Goal: Find specific page/section: Find specific page/section

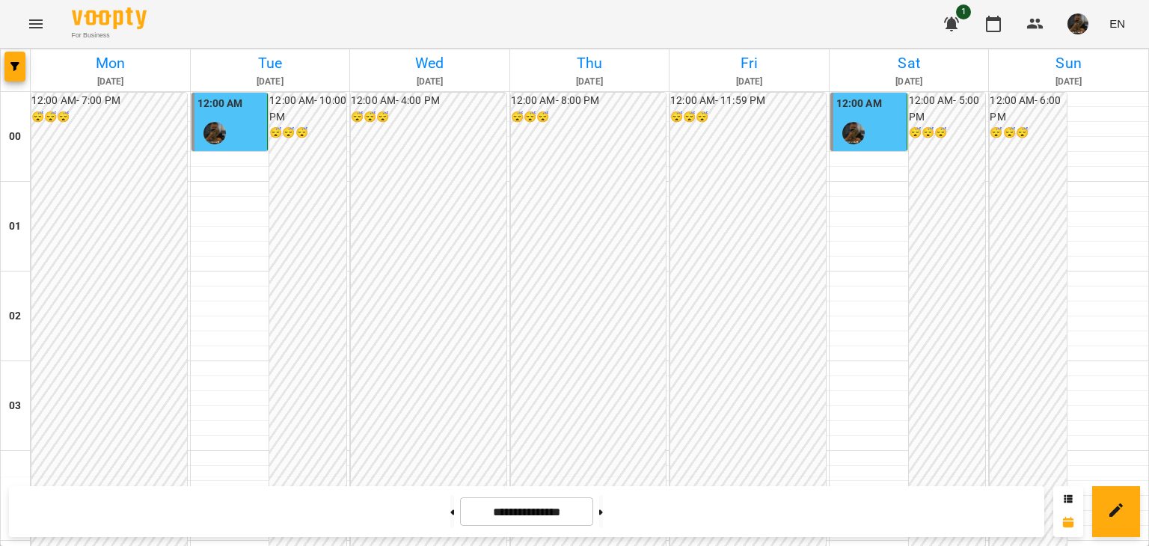
scroll to position [1497, 0]
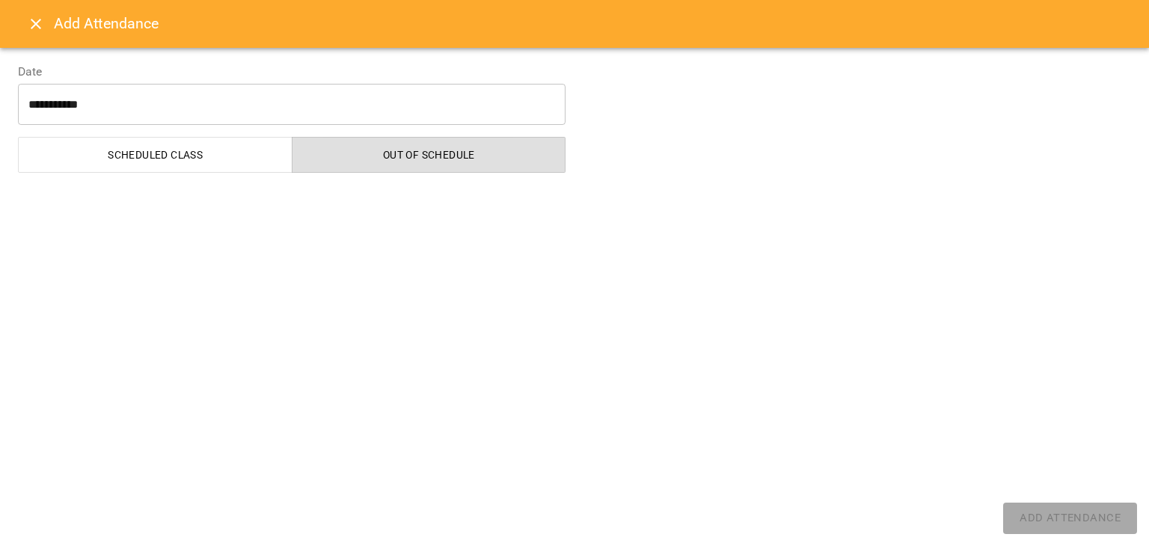
select select "**********"
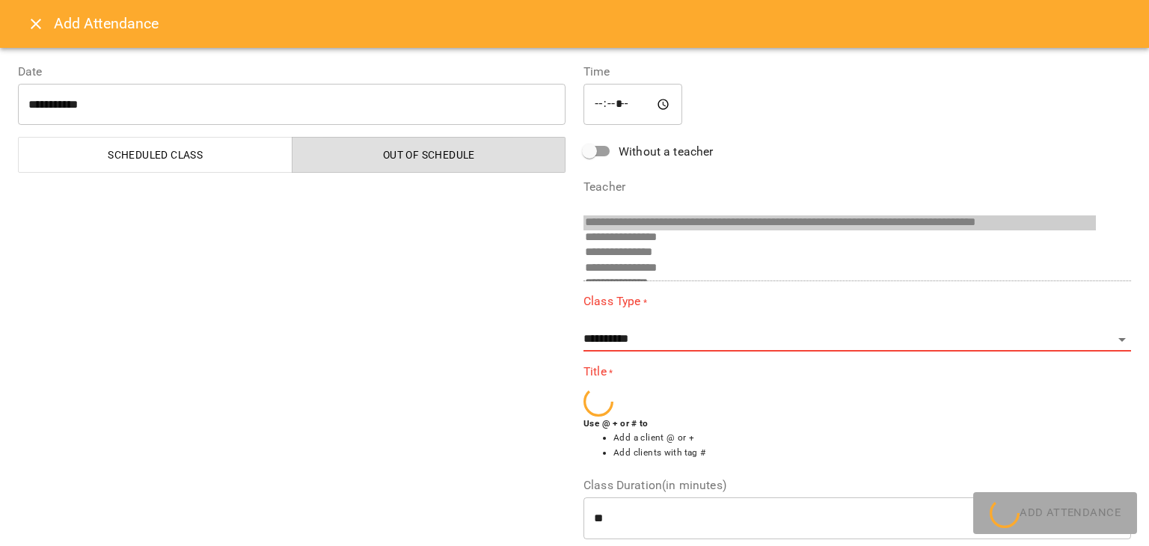
scroll to position [871, 0]
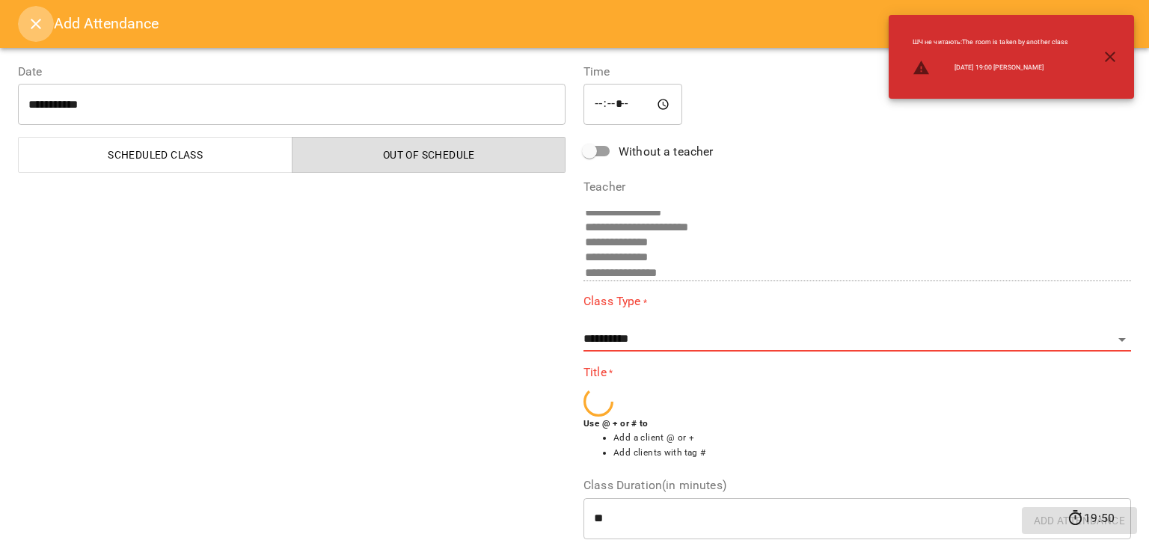
click at [35, 33] on button "Close" at bounding box center [36, 24] width 36 height 36
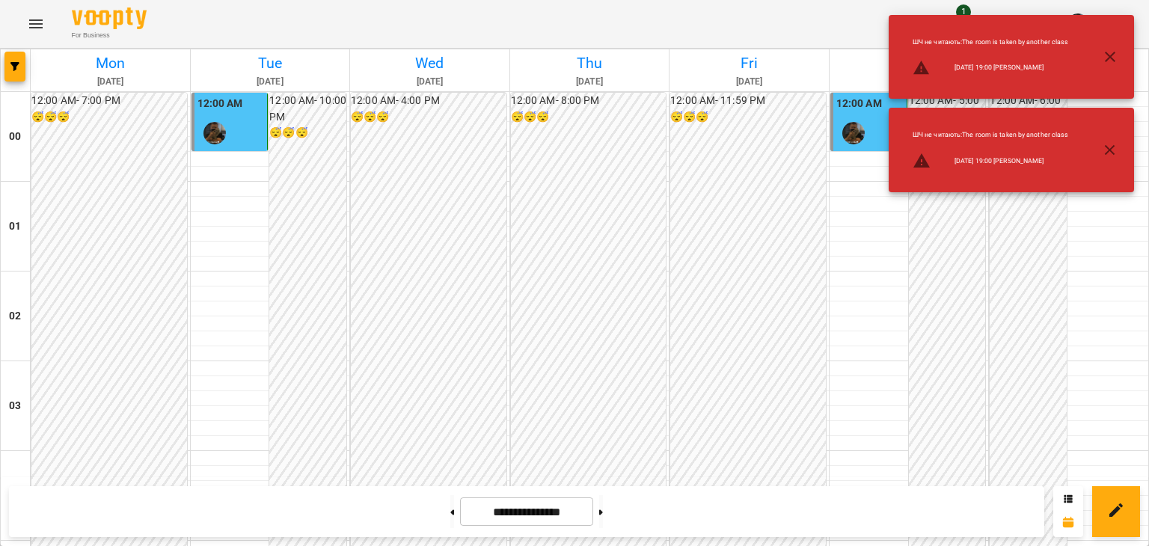
scroll to position [1497, 0]
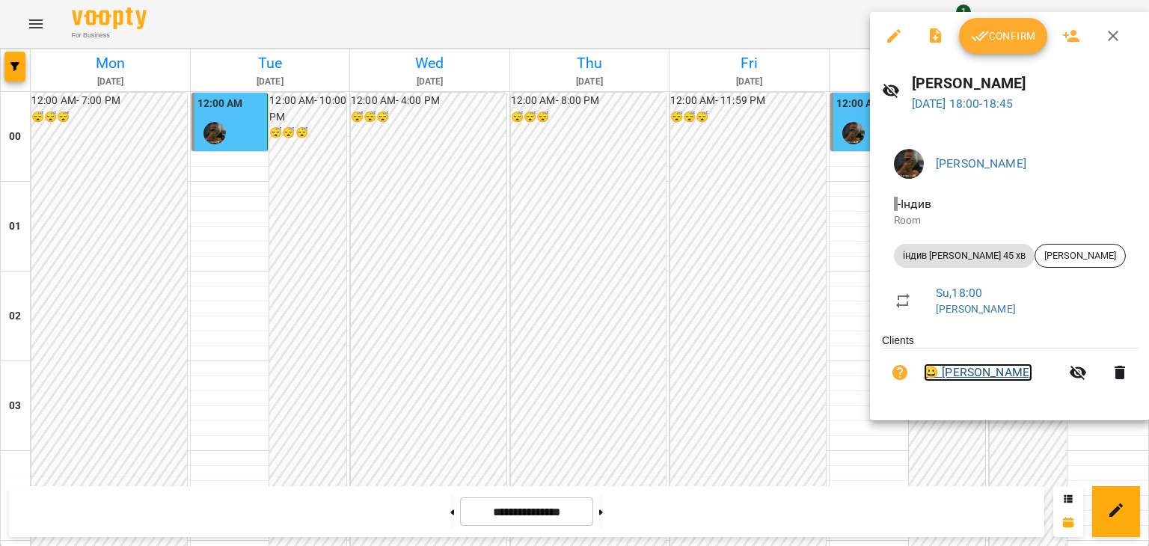
click at [953, 373] on link "😀 [PERSON_NAME]" at bounding box center [978, 373] width 108 height 18
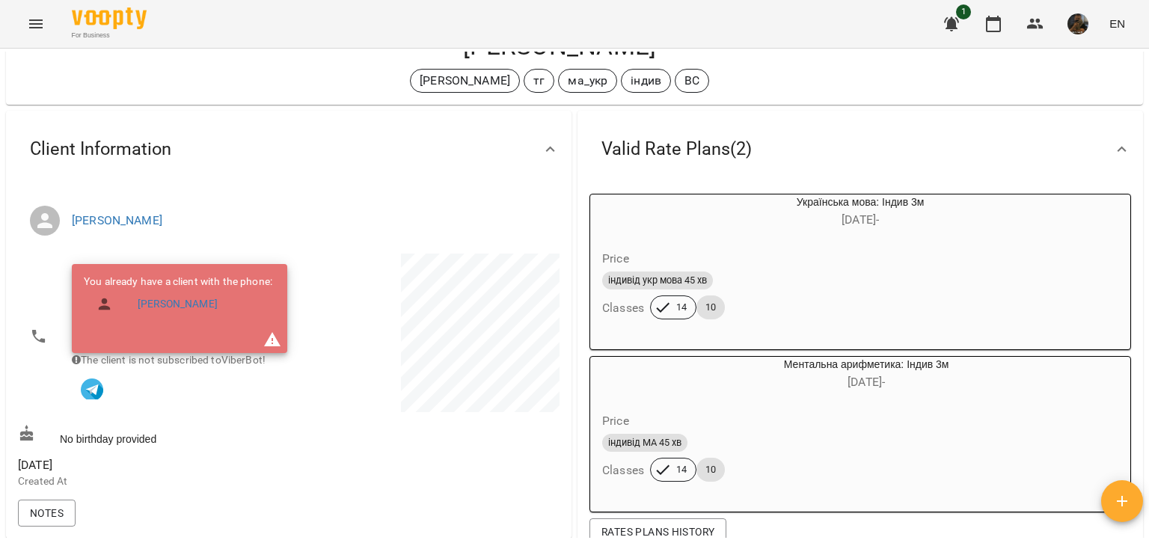
scroll to position [150, 0]
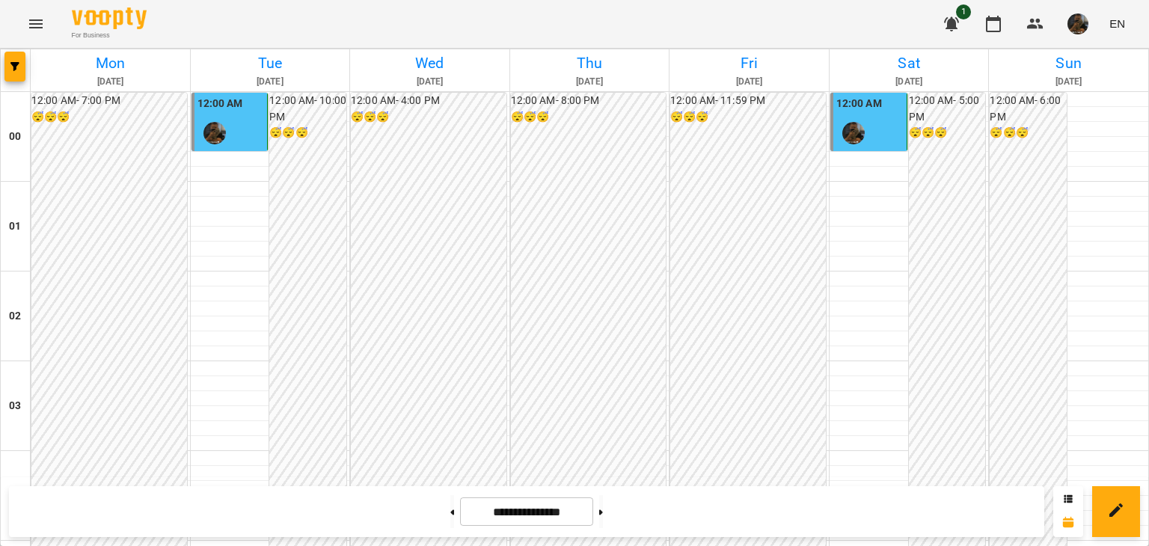
scroll to position [1497, 0]
